Goal: Information Seeking & Learning: Learn about a topic

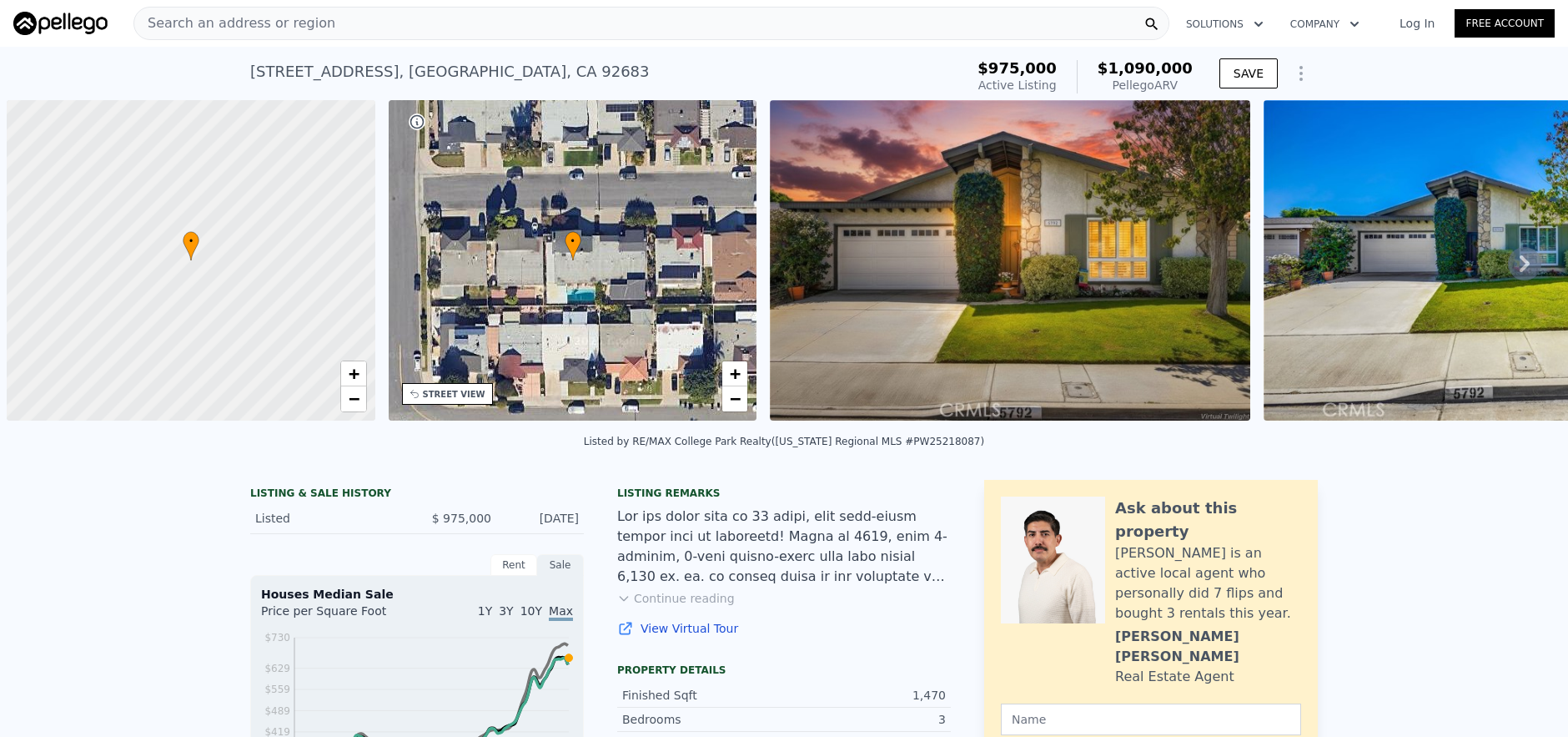
scroll to position [0, 7]
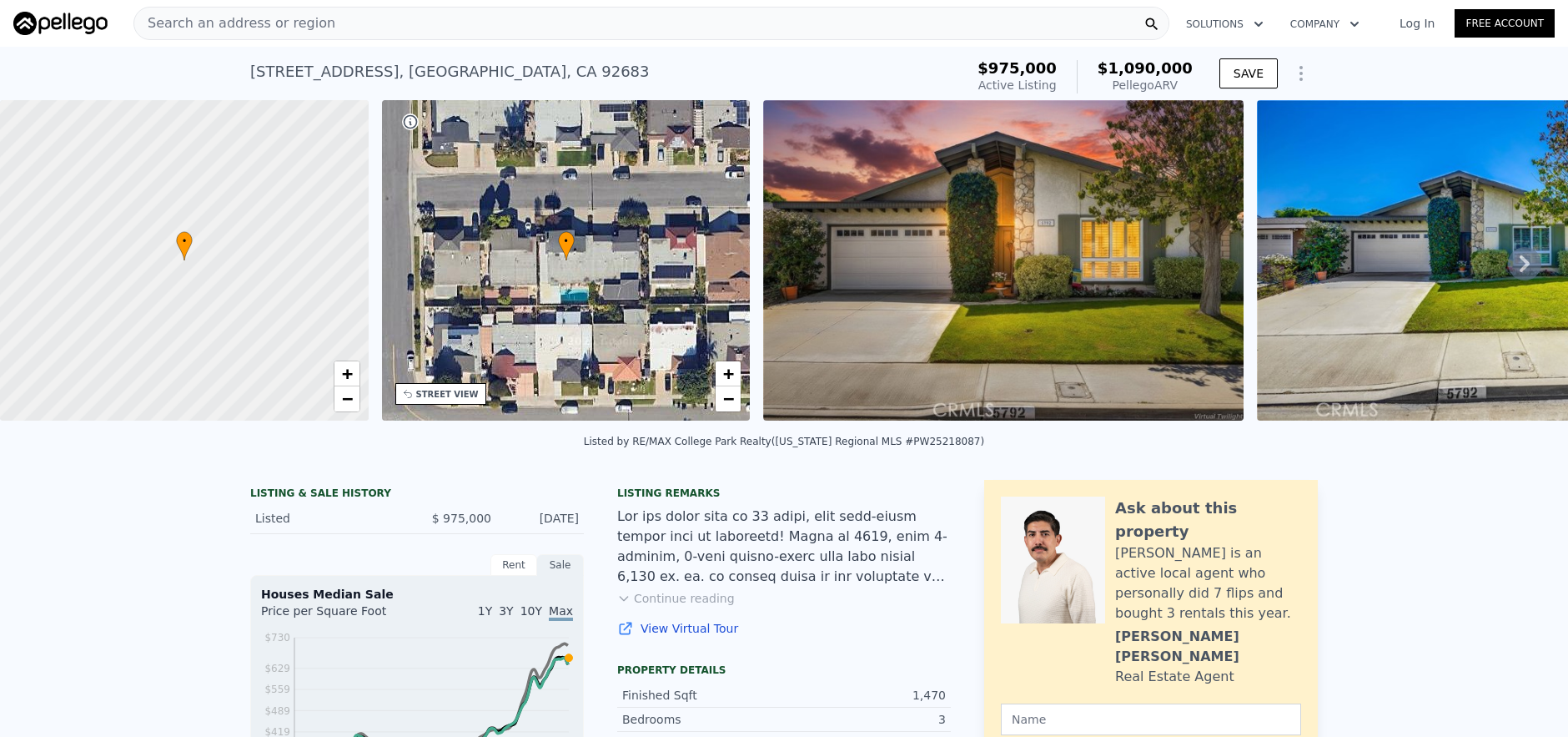
click at [509, 25] on div "Search an address or region" at bounding box center [650, 23] width 1035 height 33
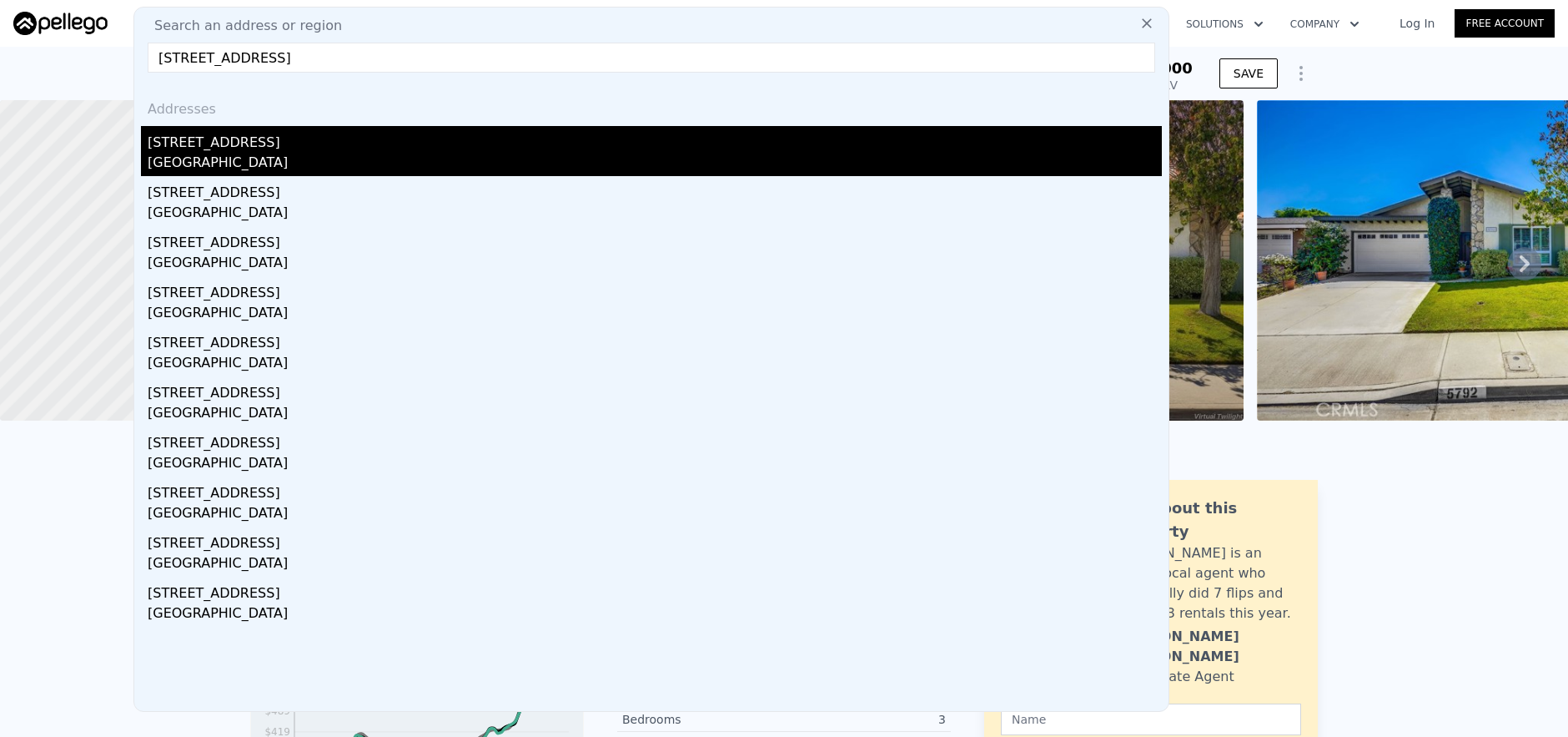
type input "[STREET_ADDRESS]"
click at [482, 157] on div "[GEOGRAPHIC_DATA]" at bounding box center [655, 164] width 1014 height 23
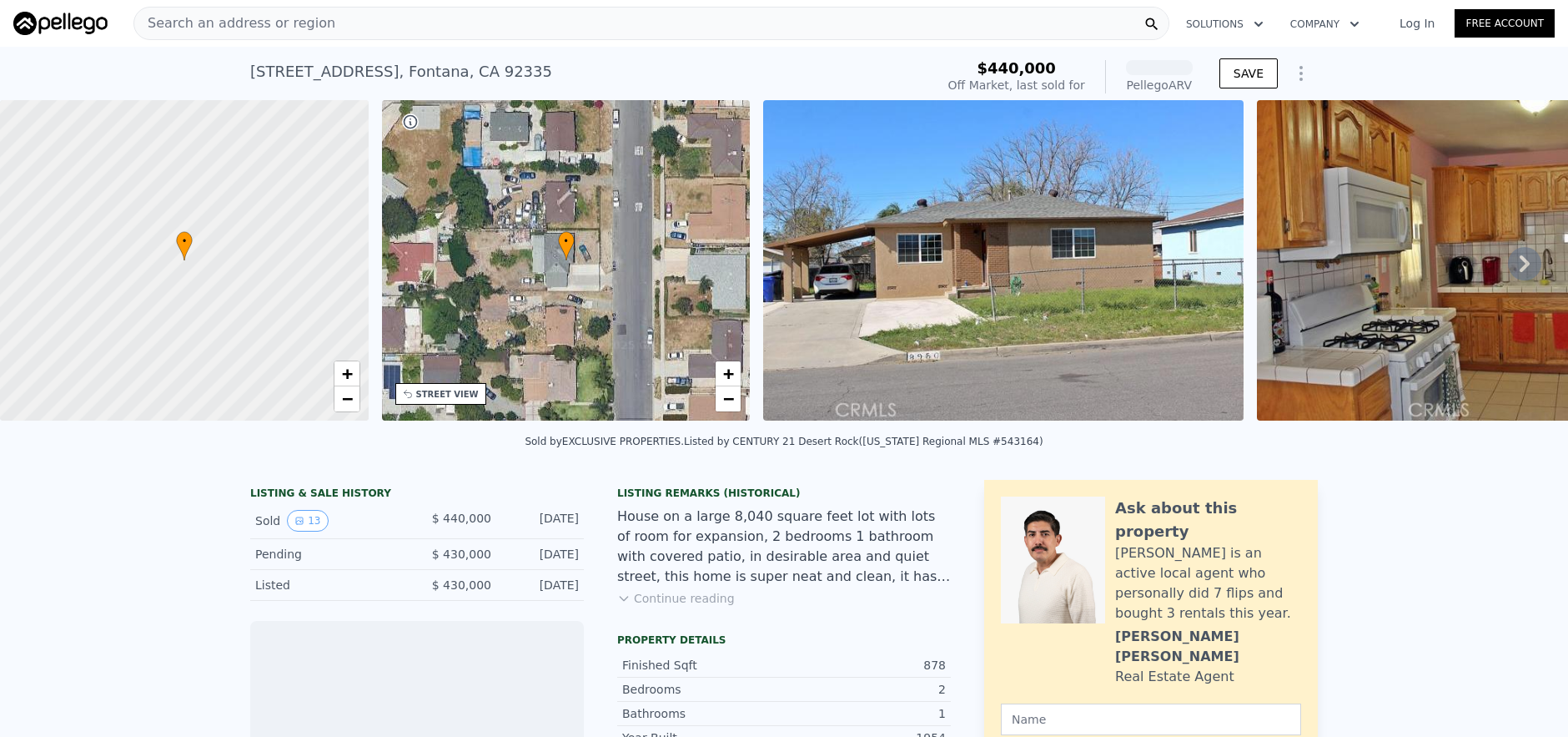
click at [481, 28] on div "Search an address or region" at bounding box center [650, 23] width 1035 height 33
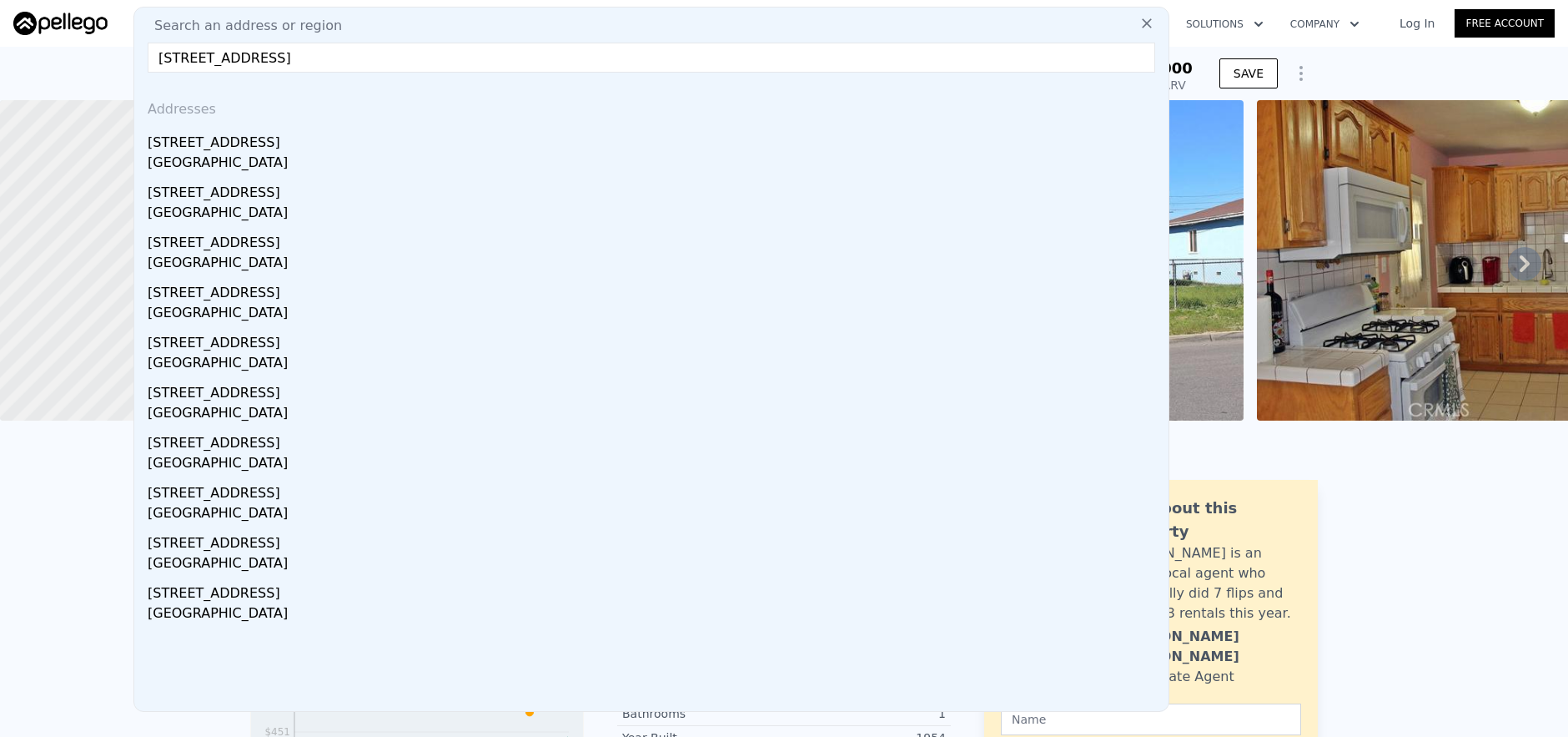
click at [284, 60] on input "[STREET_ADDRESS]" at bounding box center [651, 57] width 1007 height 30
drag, startPoint x: 289, startPoint y: 55, endPoint x: 594, endPoint y: 85, distance: 306.5
click at [593, 85] on div "Search an address or region [STREET_ADDRESS] Addresses [STREET_ADDRESS] [STREET…" at bounding box center [650, 360] width 1035 height 705
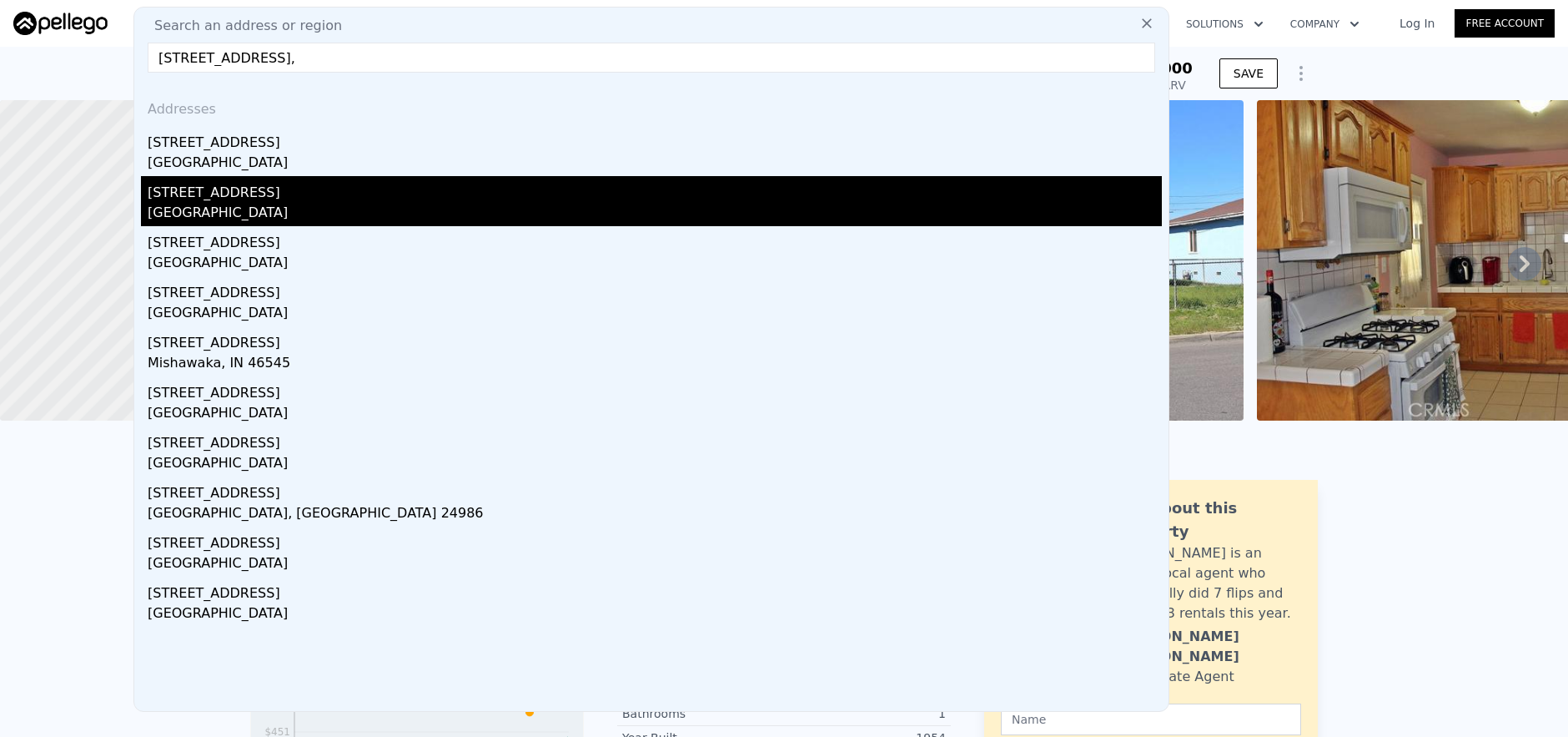
type input "[STREET_ADDRESS],"
click at [306, 202] on div "[GEOGRAPHIC_DATA]" at bounding box center [655, 213] width 1014 height 23
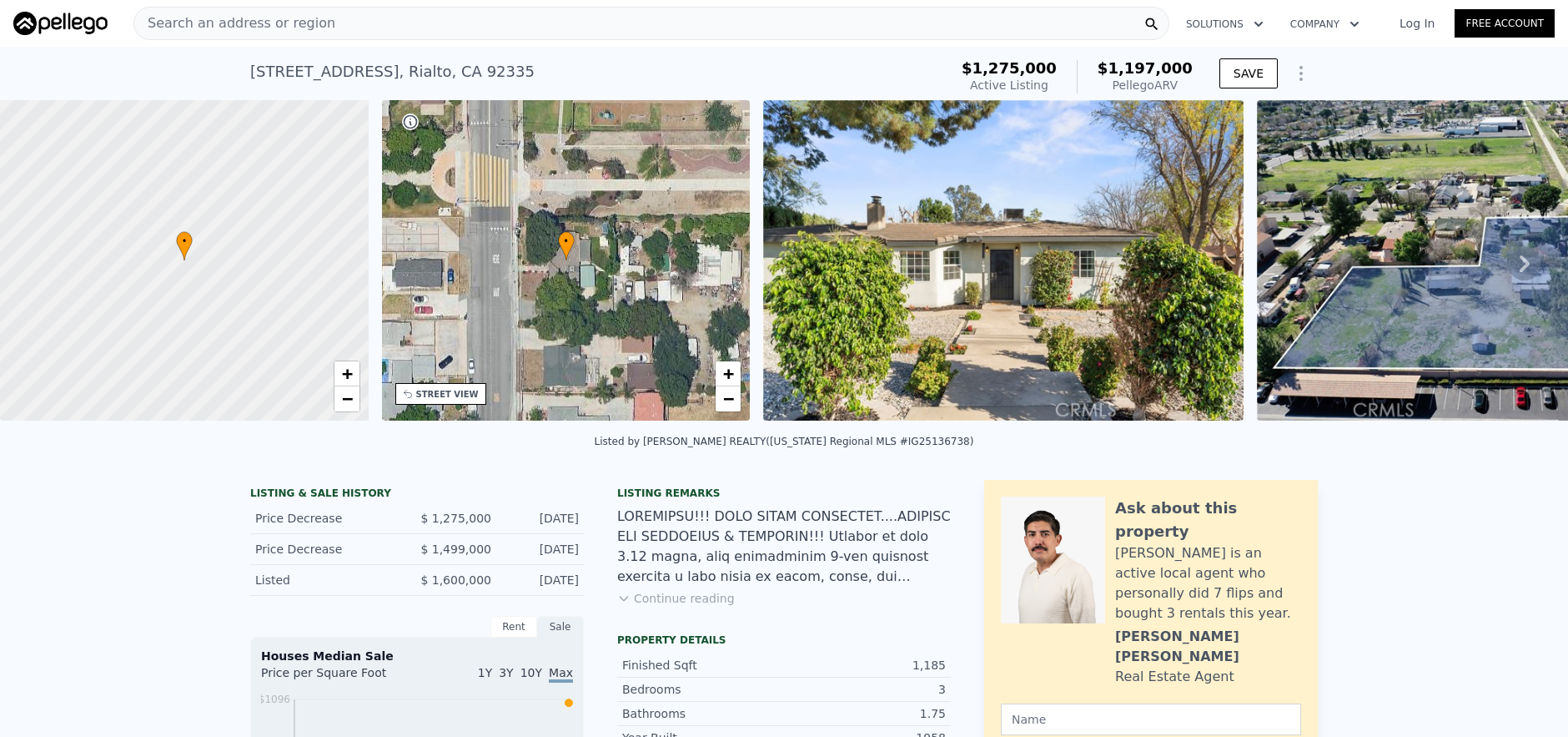
click at [1515, 280] on icon at bounding box center [1524, 263] width 33 height 33
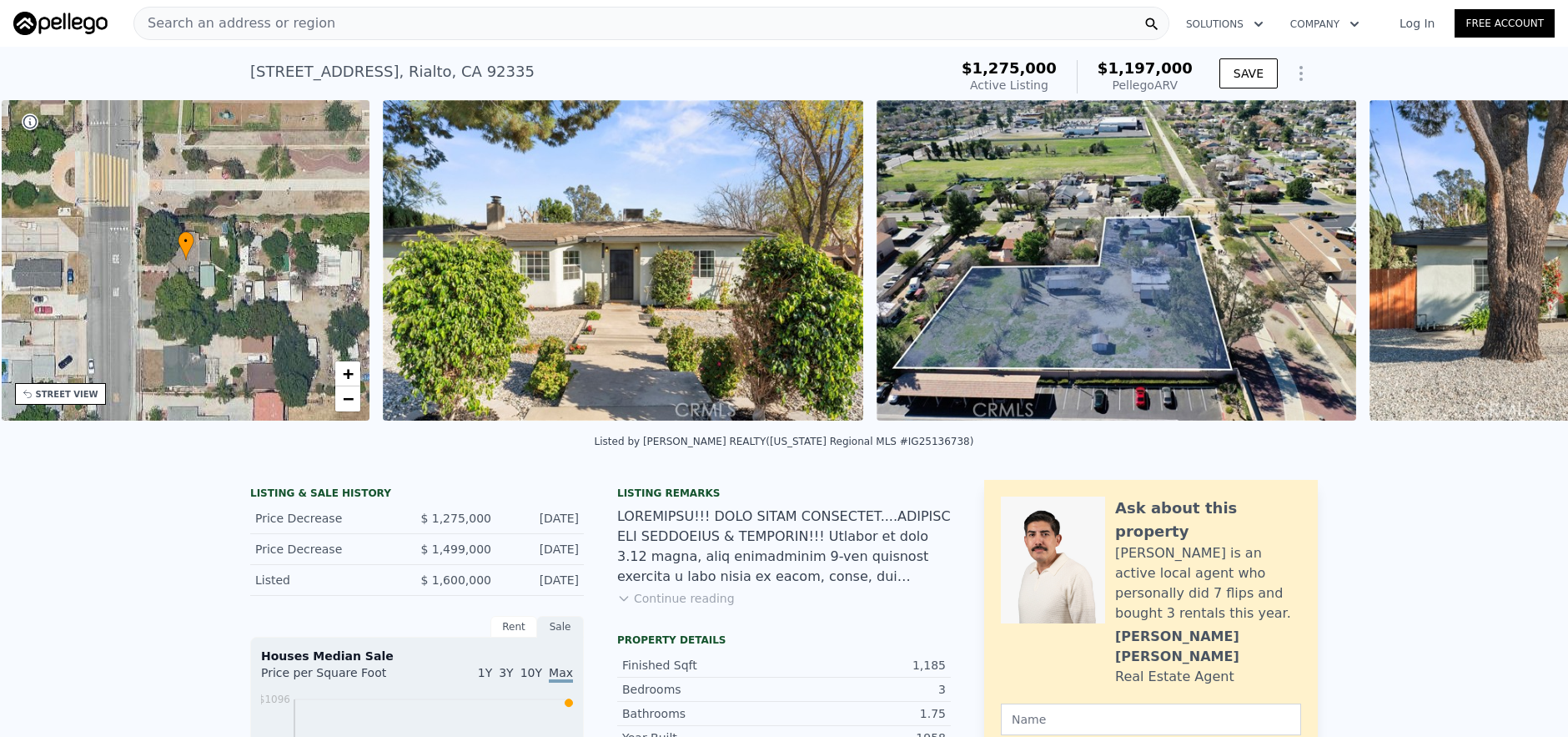
scroll to position [0, 388]
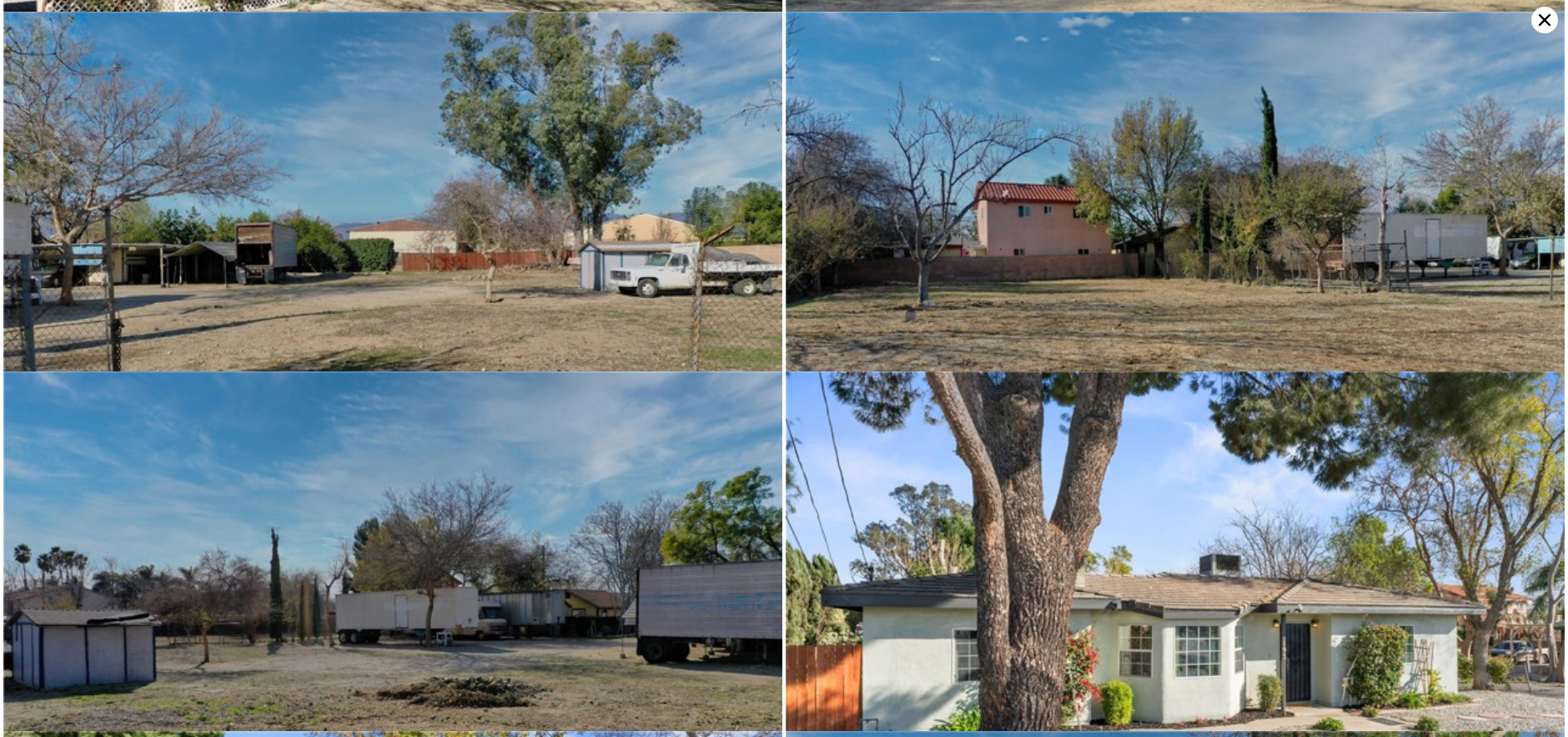
scroll to position [4315, 0]
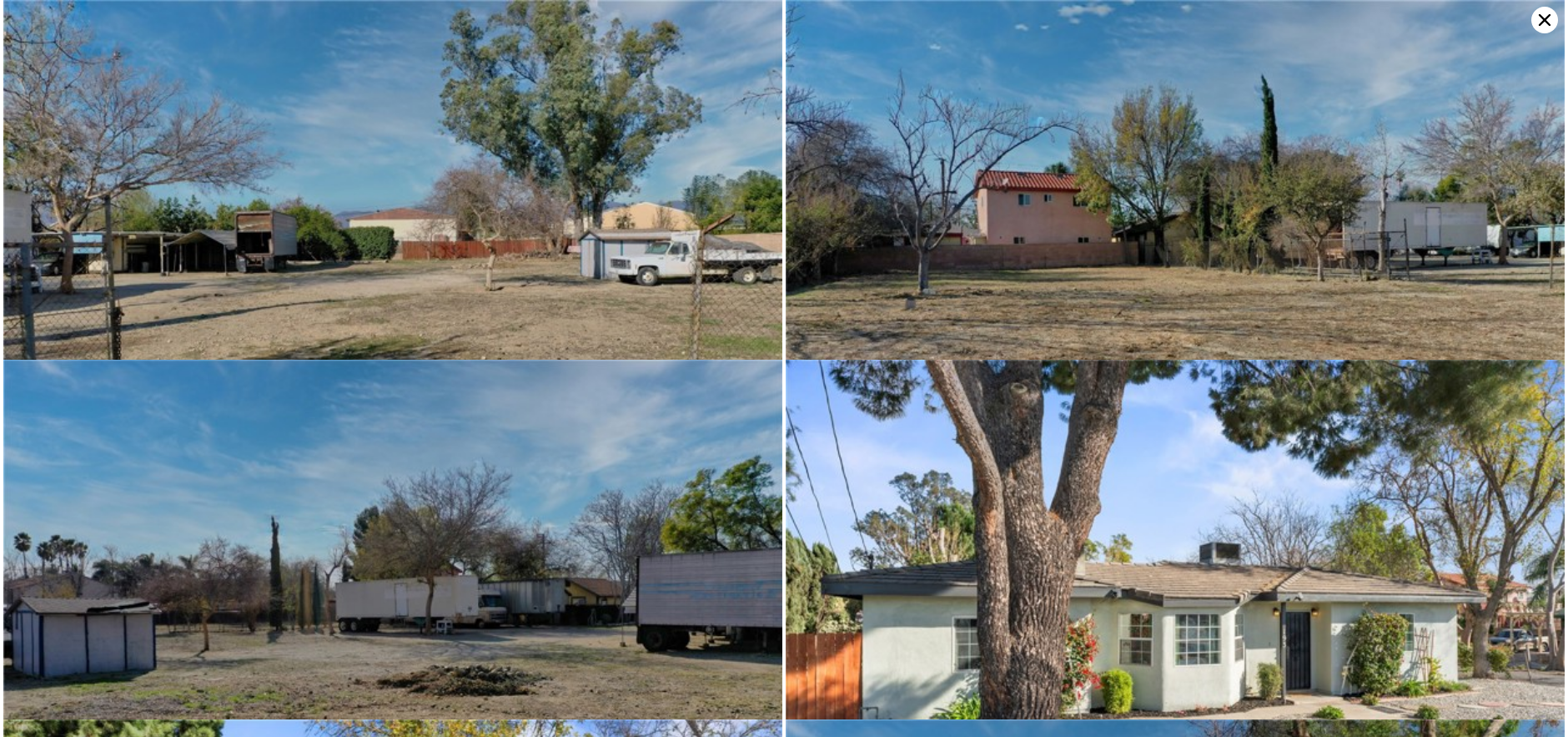
click at [1551, 19] on icon at bounding box center [1544, 20] width 26 height 26
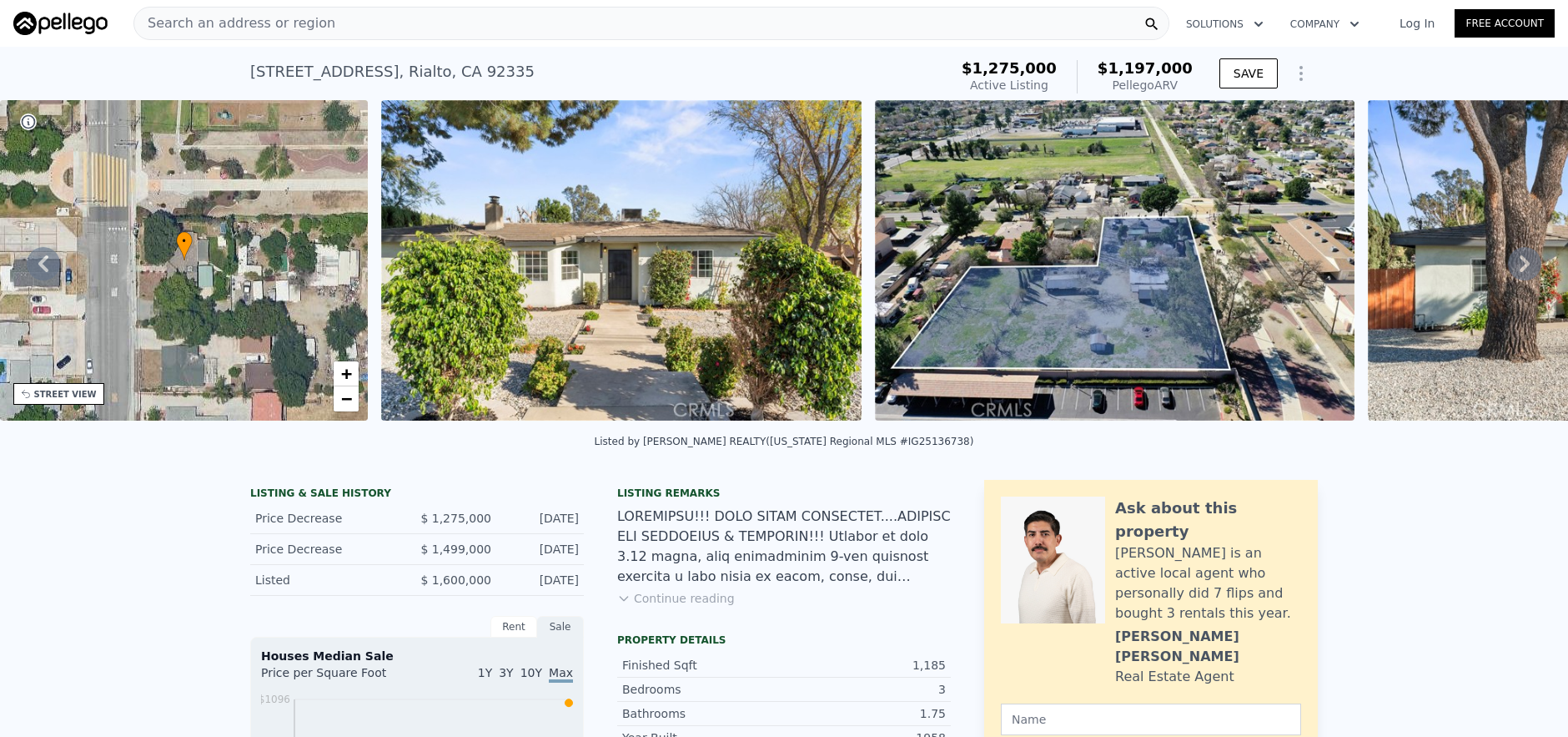
type input "1"
type input "3"
type input "636"
type input "1215"
type input "5600"
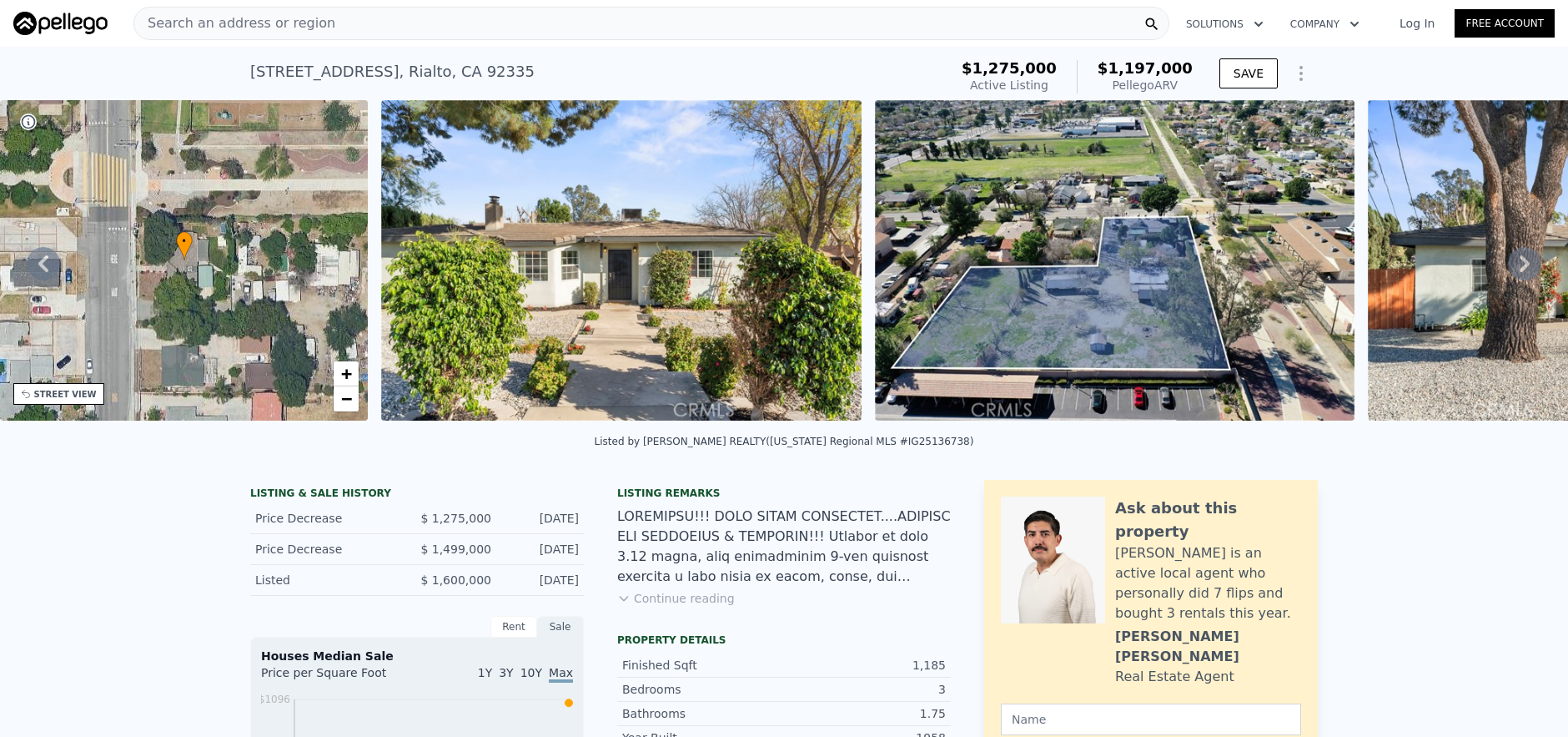
type input "12000"
type input "$ 490,000"
type input "5"
type input "-$ 4,728"
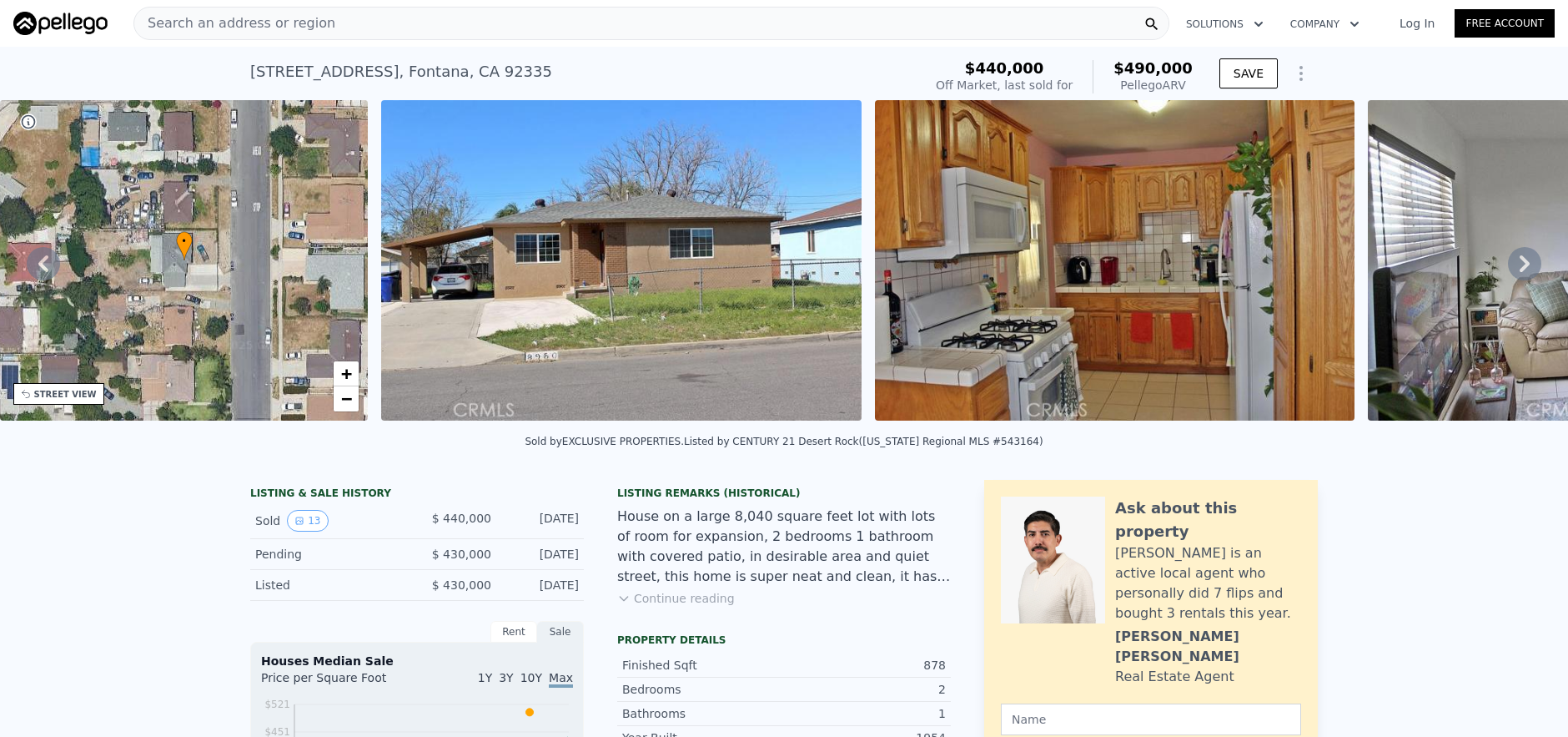
type input "3"
type input "4"
type input "1118"
type input "1718"
type input "4868"
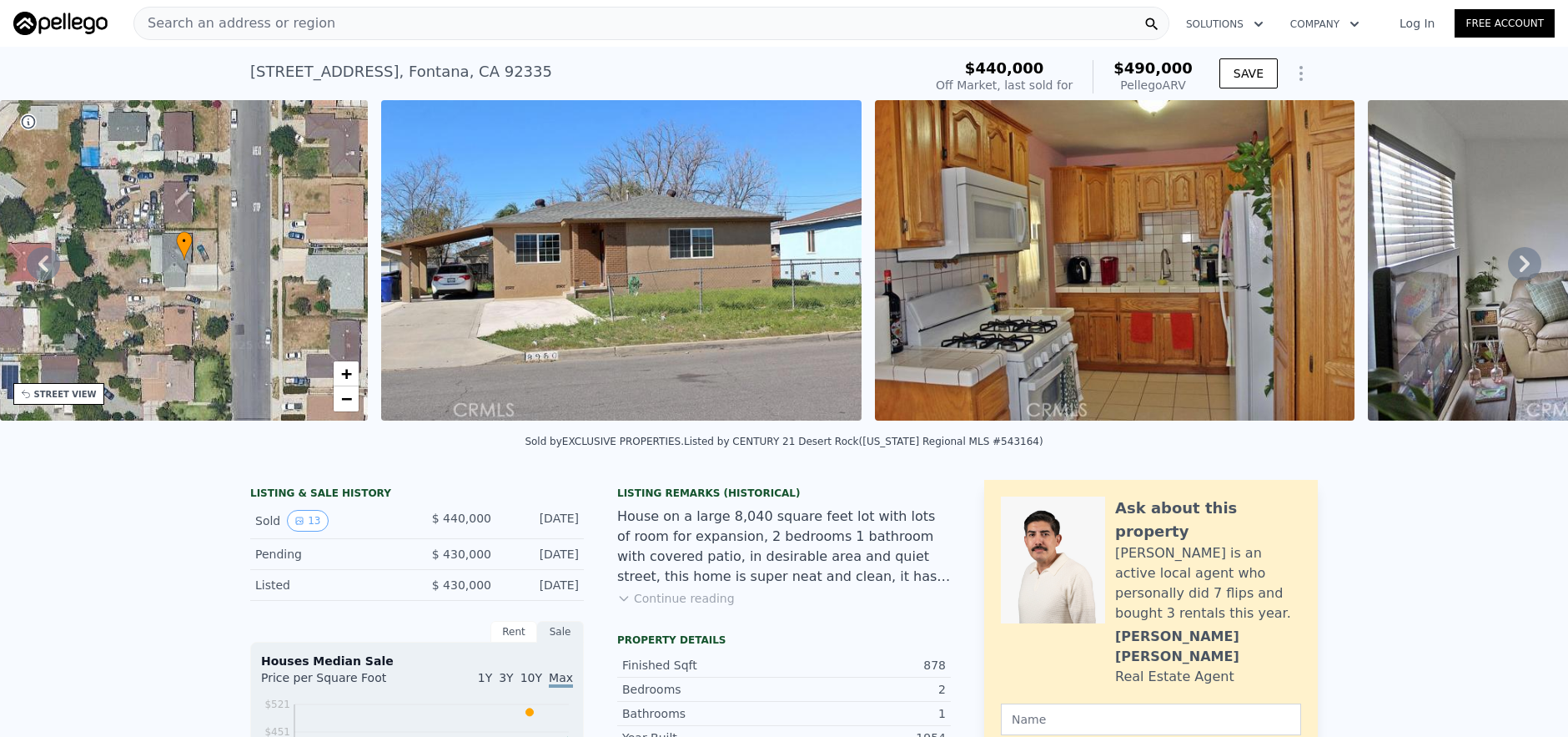
type input "7209"
type input "$ 1,090,000"
type input "6"
type input "-$ 10,002"
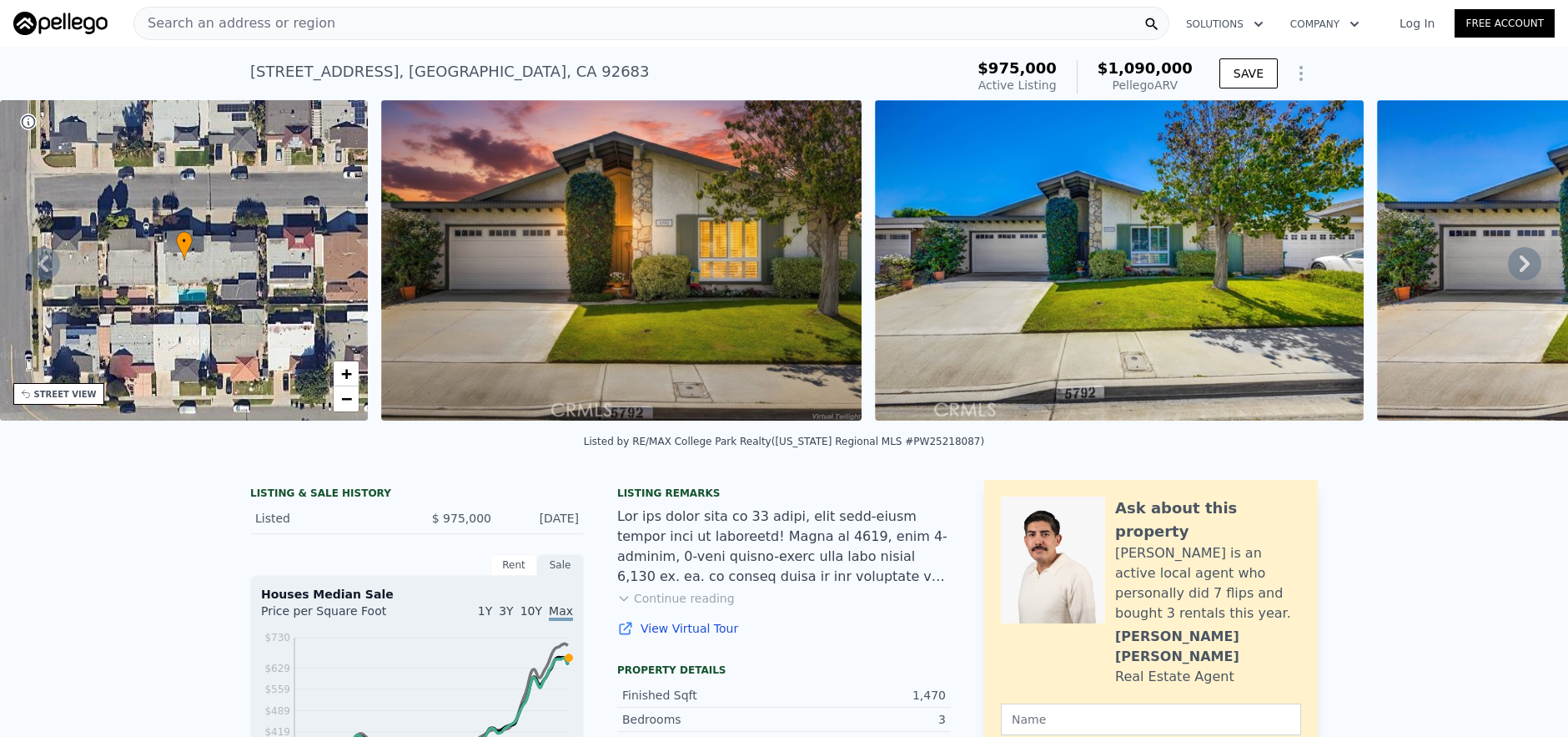
click at [453, 17] on div "Search an address or region" at bounding box center [650, 23] width 1035 height 33
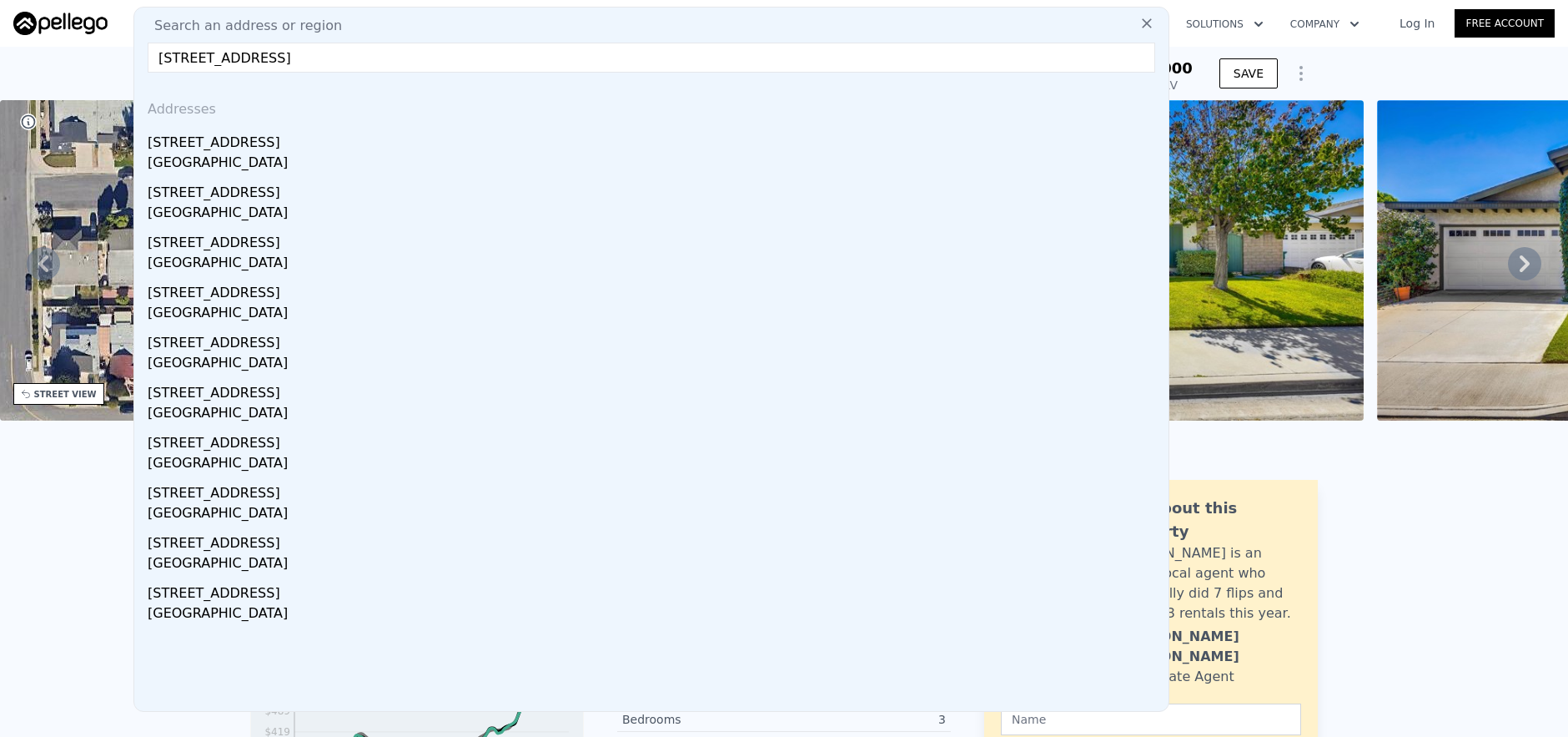
type input "[STREET_ADDRESS]"
click at [446, 136] on div "[STREET_ADDRESS]" at bounding box center [655, 139] width 1014 height 26
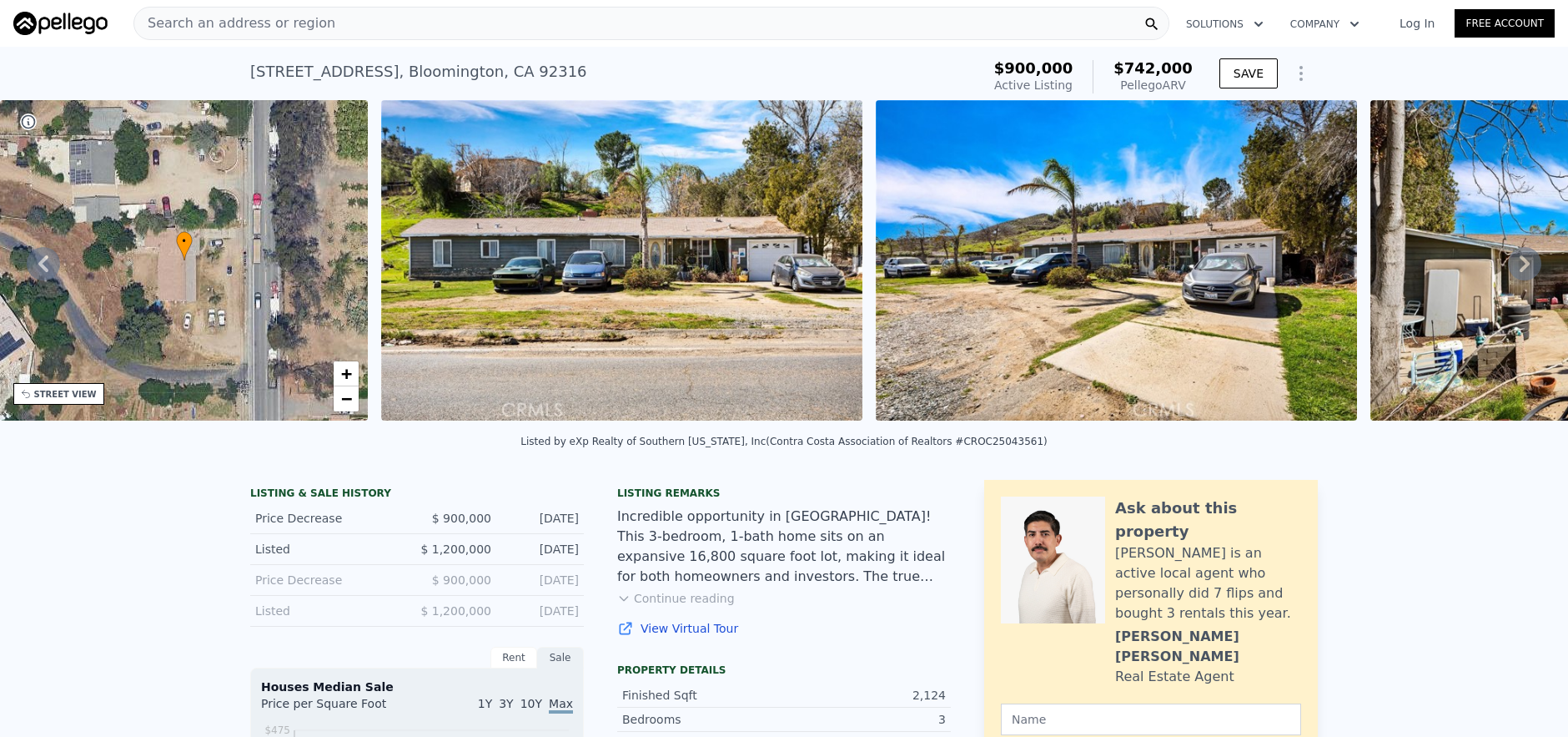
click at [755, 27] on div "Search an address or region" at bounding box center [650, 23] width 1035 height 33
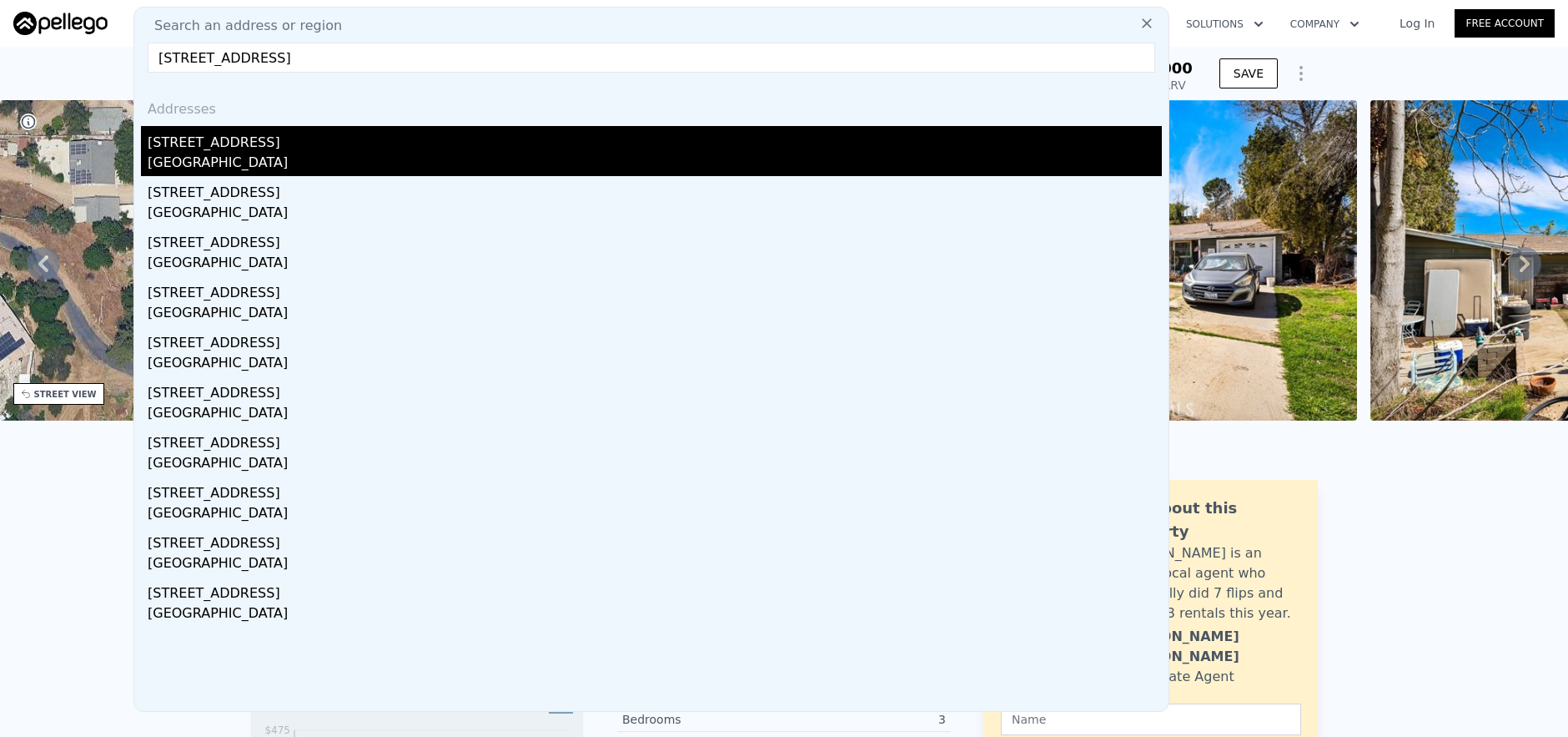
type input "[STREET_ADDRESS]"
click at [685, 130] on div "[STREET_ADDRESS]" at bounding box center [655, 139] width 1014 height 26
